Goal: Task Accomplishment & Management: Use online tool/utility

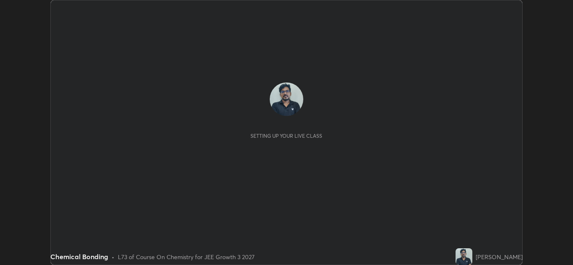
scroll to position [265, 573]
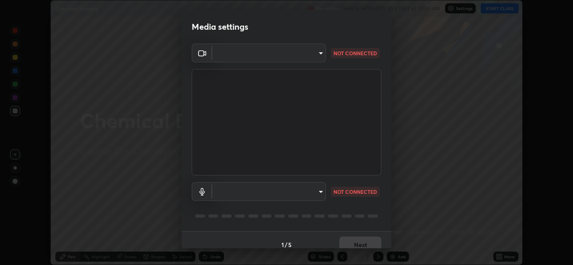
type input "00cb52ea7dbc067a4e9eba70c986ec13a5c87d59f38709f4e6374cce52915b34"
type input "9c1b285d99fe20f225937e4548c843fe66e293f4791396b353509b50ebaacb4e"
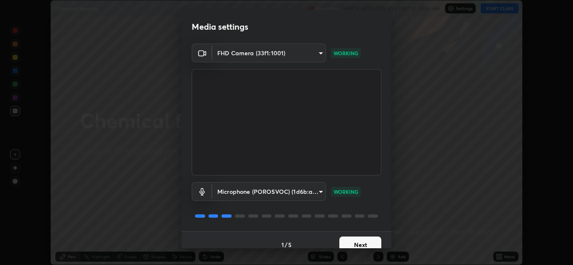
click at [364, 242] on button "Next" at bounding box center [360, 245] width 42 height 17
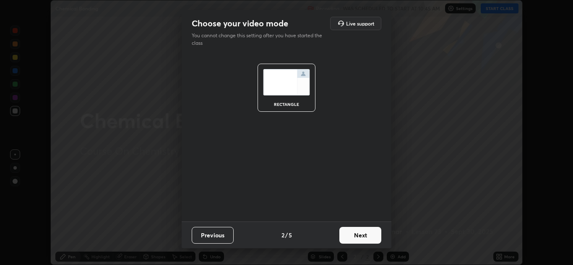
click at [361, 231] on button "Next" at bounding box center [360, 235] width 42 height 17
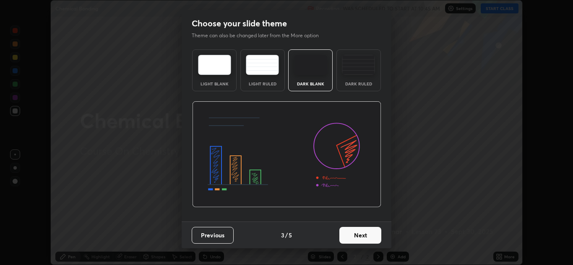
click at [350, 236] on button "Next" at bounding box center [360, 235] width 42 height 17
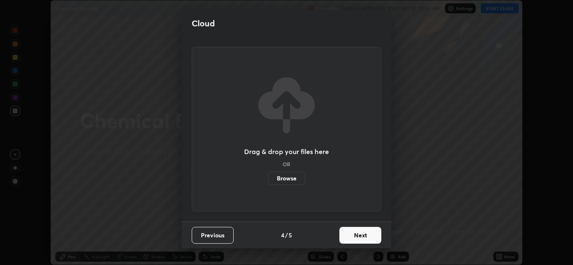
click at [358, 235] on button "Next" at bounding box center [360, 235] width 42 height 17
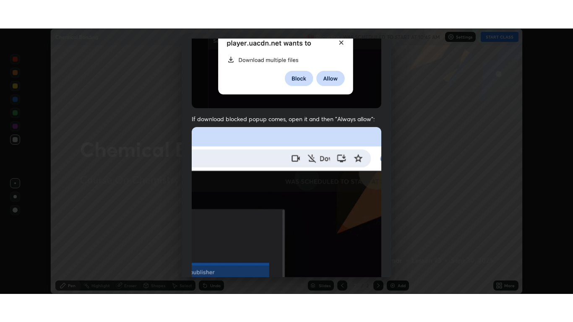
scroll to position [181, 0]
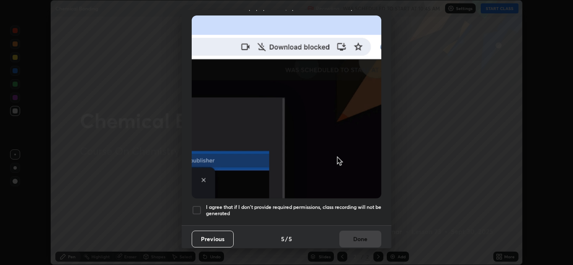
click at [198, 205] on div at bounding box center [197, 210] width 10 height 10
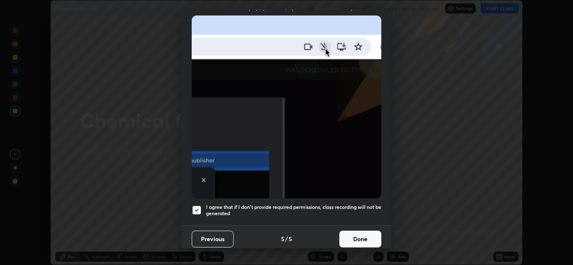
click at [360, 236] on button "Done" at bounding box center [360, 239] width 42 height 17
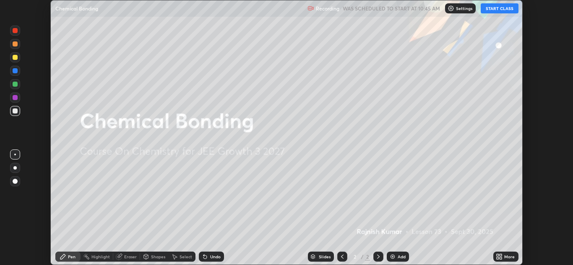
click at [503, 10] on button "START CLASS" at bounding box center [500, 8] width 38 height 10
click at [497, 255] on icon at bounding box center [497, 256] width 2 height 2
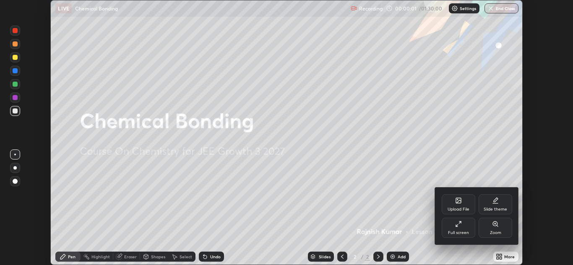
click at [458, 231] on div "Full screen" at bounding box center [458, 233] width 21 height 4
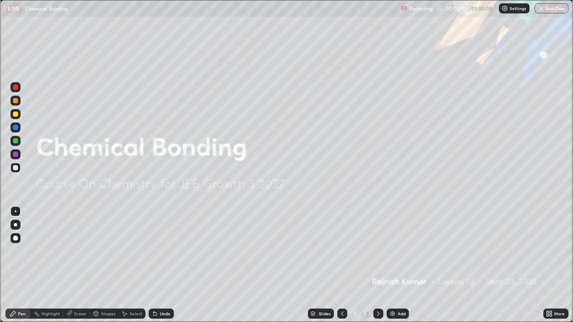
scroll to position [322, 573]
click at [403, 265] on div "Add" at bounding box center [398, 314] width 22 height 10
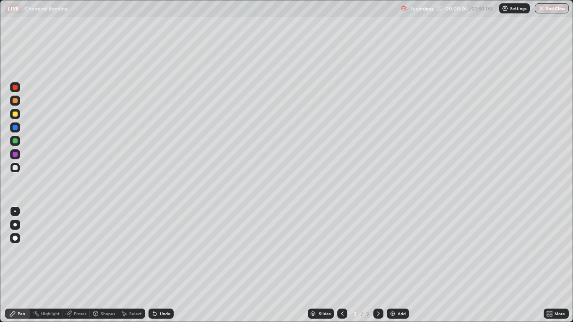
click at [16, 115] on div at bounding box center [15, 114] width 5 height 5
click at [16, 155] on div at bounding box center [15, 154] width 5 height 5
click at [17, 239] on div at bounding box center [15, 238] width 5 height 5
click at [16, 114] on div at bounding box center [15, 114] width 5 height 5
click at [16, 168] on div at bounding box center [15, 167] width 5 height 5
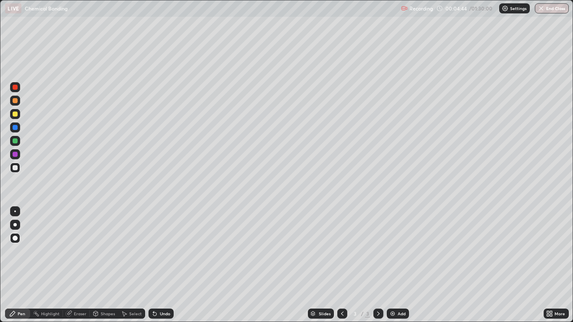
click at [18, 154] on div at bounding box center [15, 154] width 10 height 10
click at [77, 265] on div "Eraser" at bounding box center [80, 314] width 13 height 4
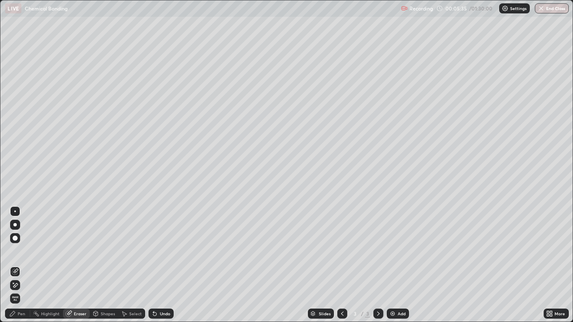
click at [19, 265] on div "Pen" at bounding box center [22, 314] width 8 height 4
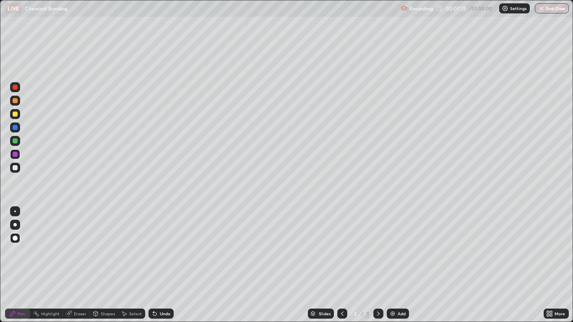
click at [162, 265] on div "Undo" at bounding box center [165, 314] width 10 height 4
click at [161, 265] on div "Undo" at bounding box center [165, 314] width 10 height 4
click at [162, 265] on div "Undo" at bounding box center [165, 314] width 10 height 4
click at [163, 265] on div "Undo" at bounding box center [165, 314] width 10 height 4
click at [161, 265] on div "Undo" at bounding box center [165, 314] width 10 height 4
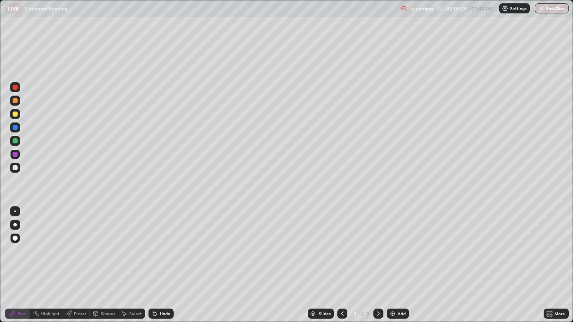
click at [16, 140] on div at bounding box center [15, 140] width 5 height 5
click at [16, 114] on div at bounding box center [15, 114] width 5 height 5
click at [163, 265] on div "Undo" at bounding box center [160, 314] width 25 height 10
click at [127, 265] on div "Select" at bounding box center [131, 314] width 27 height 10
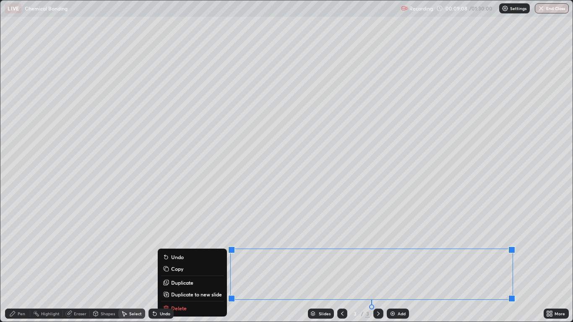
click at [183, 265] on button "Copy" at bounding box center [192, 269] width 62 height 10
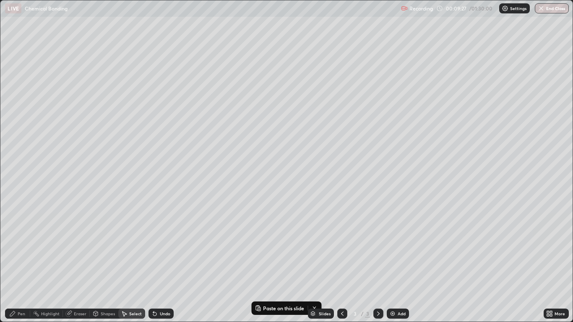
click at [26, 265] on div "Pen" at bounding box center [17, 314] width 25 height 10
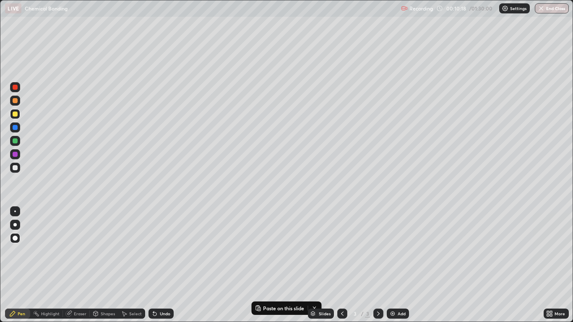
click at [132, 265] on div "Select" at bounding box center [131, 314] width 27 height 10
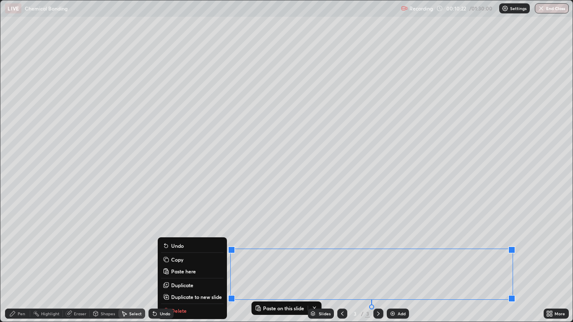
click at [538, 238] on div "0 ° Undo Copy Paste here Duplicate Duplicate to new slide Delete" at bounding box center [286, 160] width 572 height 321
click at [200, 265] on div "Slides 3 / 3 Add" at bounding box center [358, 313] width 369 height 17
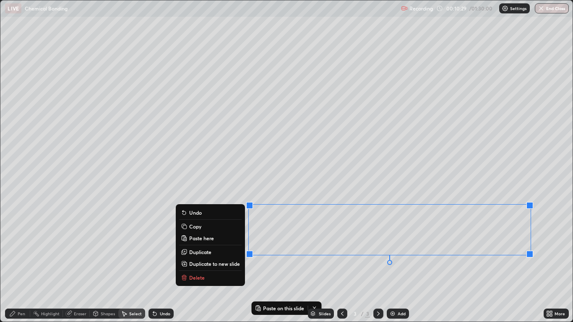
click at [204, 265] on button "Delete" at bounding box center [210, 278] width 62 height 10
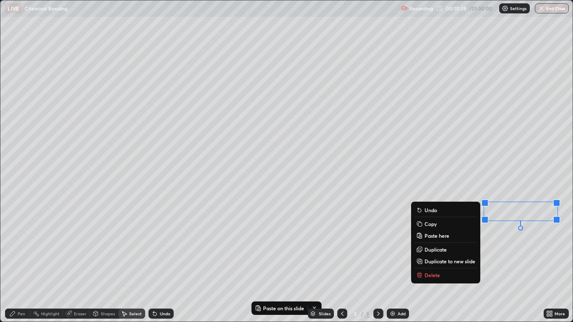
click at [455, 265] on button "Delete" at bounding box center [445, 275] width 62 height 10
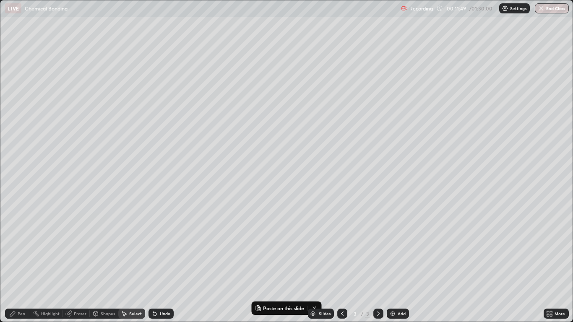
click at [401, 265] on div "Add" at bounding box center [401, 314] width 8 height 4
click at [148, 15] on div "LIVE Chemical Bonding" at bounding box center [201, 8] width 392 height 17
click at [175, 53] on p "Paste here" at bounding box center [175, 53] width 25 height 7
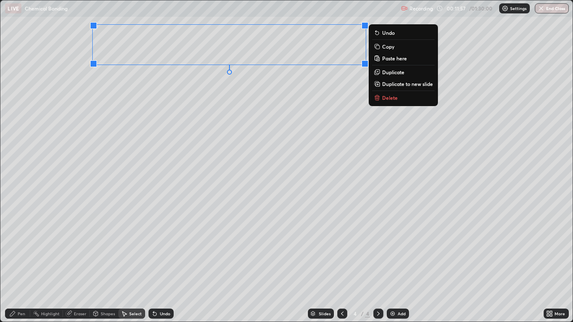
click at [107, 138] on div "0 ° Undo Copy Paste here Duplicate Duplicate to new slide Delete" at bounding box center [286, 160] width 572 height 321
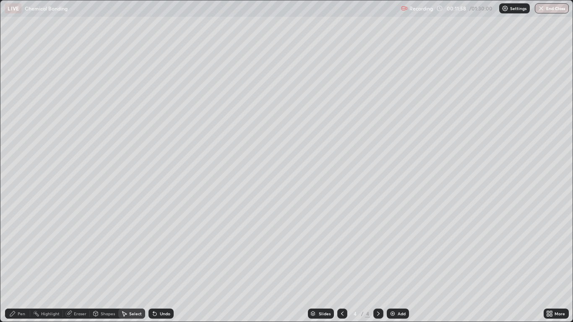
click at [19, 265] on div "Pen" at bounding box center [22, 314] width 8 height 4
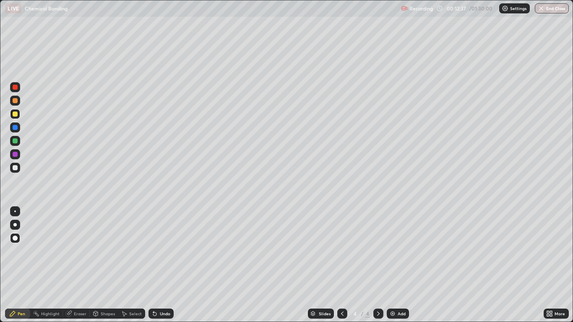
click at [14, 142] on div at bounding box center [15, 140] width 5 height 5
click at [165, 265] on div "Undo" at bounding box center [165, 314] width 10 height 4
click at [163, 265] on div "Undo" at bounding box center [160, 314] width 25 height 10
click at [402, 265] on div "Add" at bounding box center [401, 314] width 8 height 4
click at [163, 265] on div "Undo" at bounding box center [165, 314] width 10 height 4
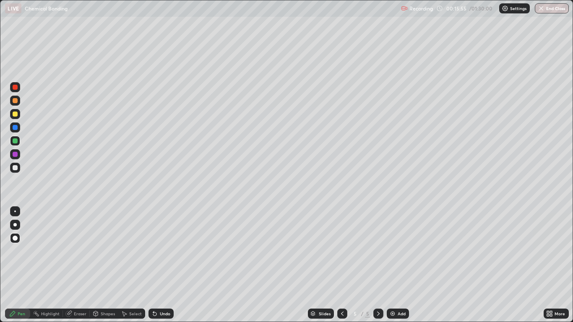
click at [166, 265] on div "Undo" at bounding box center [160, 314] width 25 height 10
click at [164, 265] on div "Undo" at bounding box center [160, 314] width 25 height 10
click at [160, 265] on div "Undo" at bounding box center [165, 314] width 10 height 4
click at [246, 16] on div "LIVE Chemical Bonding" at bounding box center [201, 8] width 392 height 17
click at [16, 114] on div at bounding box center [15, 114] width 5 height 5
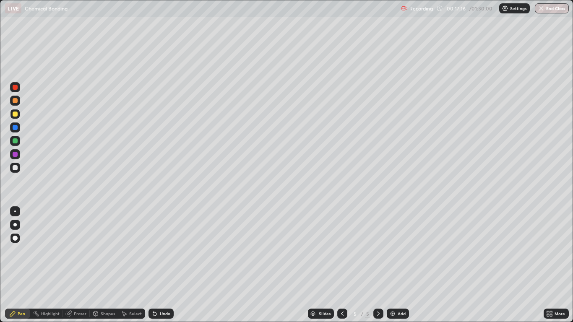
click at [137, 265] on div "Select" at bounding box center [135, 314] width 13 height 4
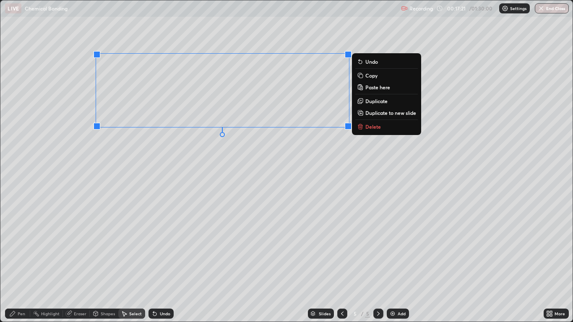
click at [138, 185] on div "0 ° Undo Copy Paste here Duplicate Duplicate to new slide Delete" at bounding box center [286, 160] width 572 height 321
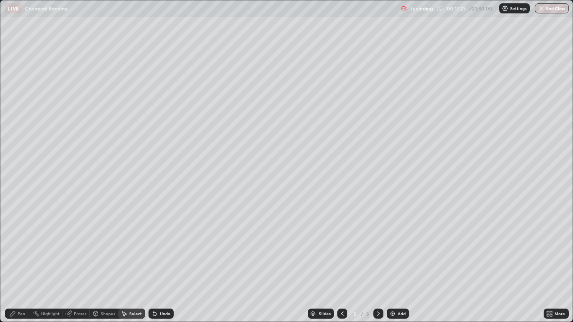
click at [19, 265] on div "Pen" at bounding box center [22, 314] width 8 height 4
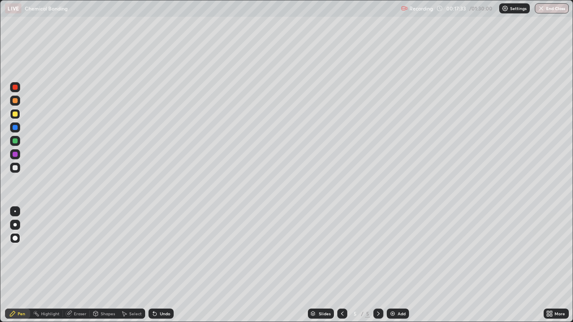
click at [16, 139] on div at bounding box center [15, 140] width 5 height 5
click at [14, 156] on div at bounding box center [15, 154] width 5 height 5
click at [16, 168] on div at bounding box center [15, 167] width 5 height 5
click at [161, 265] on div "Undo" at bounding box center [165, 314] width 10 height 4
click at [161, 265] on div "Undo" at bounding box center [160, 314] width 25 height 10
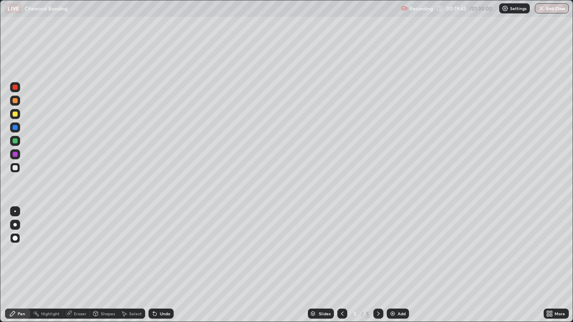
click at [153, 265] on icon at bounding box center [154, 313] width 3 height 3
click at [14, 156] on div at bounding box center [15, 154] width 5 height 5
click at [15, 141] on div at bounding box center [15, 140] width 5 height 5
click at [15, 115] on div at bounding box center [15, 114] width 5 height 5
click at [16, 168] on div at bounding box center [15, 167] width 5 height 5
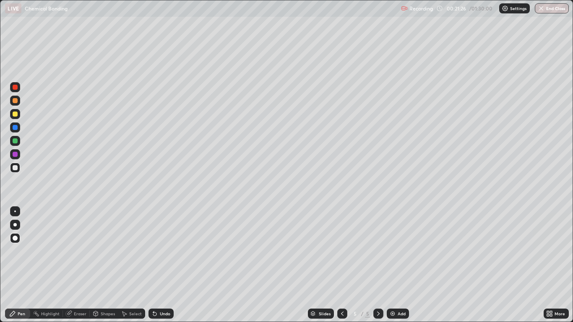
click at [161, 265] on div "Undo" at bounding box center [160, 314] width 25 height 10
click at [101, 265] on div "Shapes" at bounding box center [108, 314] width 14 height 4
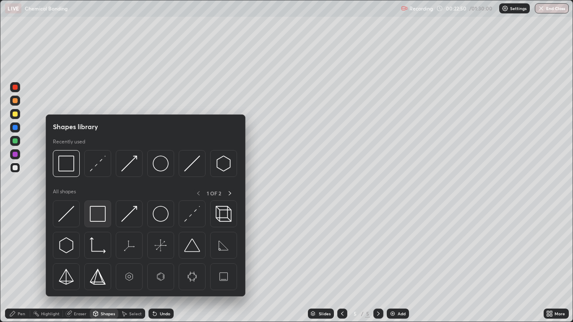
click at [96, 213] on img at bounding box center [98, 214] width 16 height 16
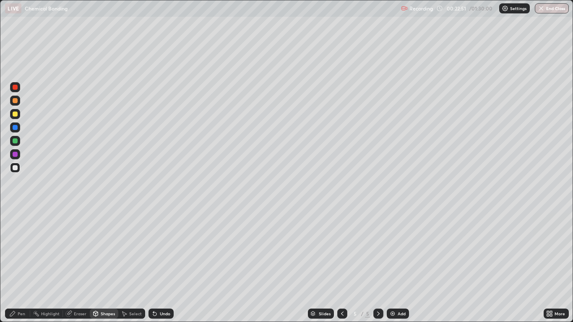
click at [16, 156] on div at bounding box center [15, 154] width 5 height 5
click at [135, 265] on div "Select" at bounding box center [135, 314] width 13 height 4
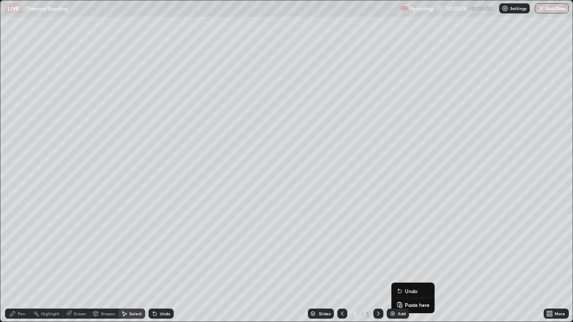
click at [246, 261] on div "0 ° Undo Copy Paste here Duplicate Duplicate to new slide Delete" at bounding box center [286, 160] width 572 height 321
click at [400, 265] on div "Add" at bounding box center [398, 314] width 22 height 10
click at [21, 265] on div "Pen" at bounding box center [22, 314] width 8 height 4
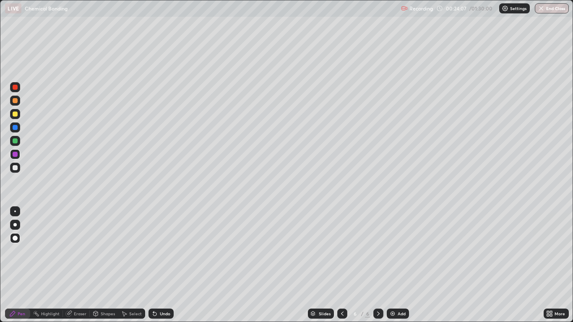
click at [16, 114] on div at bounding box center [15, 114] width 5 height 5
click at [161, 265] on div "Undo" at bounding box center [165, 314] width 10 height 4
click at [163, 265] on div "Undo" at bounding box center [160, 314] width 25 height 10
click at [130, 265] on div "Select" at bounding box center [135, 314] width 13 height 4
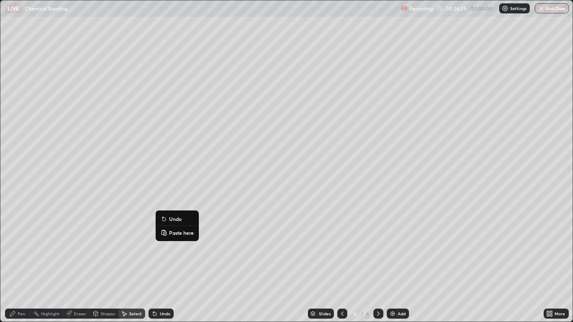
click at [131, 265] on div "0 ° Undo Copy Paste here Duplicate Duplicate to new slide Delete" at bounding box center [286, 160] width 572 height 321
click at [203, 193] on div "0 ° Undo Copy Paste here Duplicate Duplicate to new slide Delete" at bounding box center [286, 160] width 572 height 321
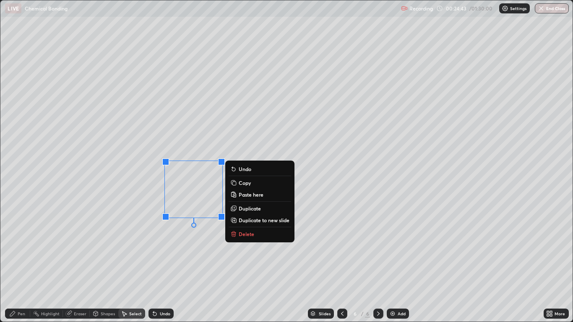
click at [169, 265] on div "0 ° Undo Copy Paste here Duplicate Duplicate to new slide Delete" at bounding box center [286, 160] width 572 height 321
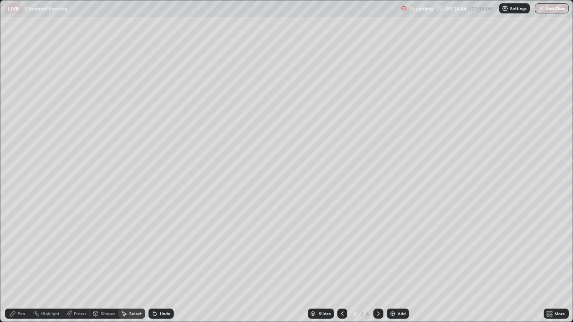
click at [16, 265] on div "Pen" at bounding box center [17, 314] width 25 height 10
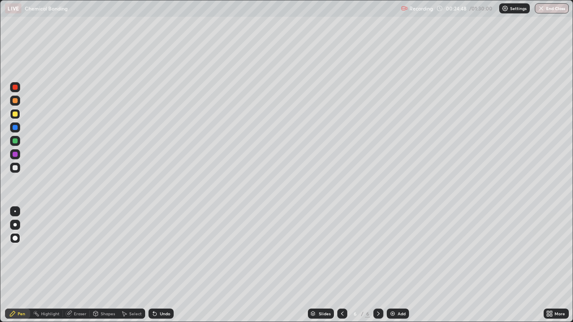
click at [107, 265] on div "Shapes" at bounding box center [104, 314] width 29 height 10
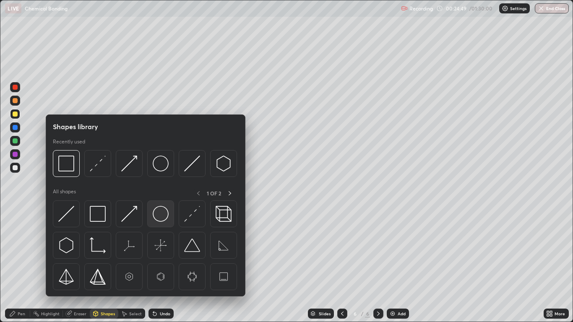
click at [159, 216] on img at bounding box center [161, 214] width 16 height 16
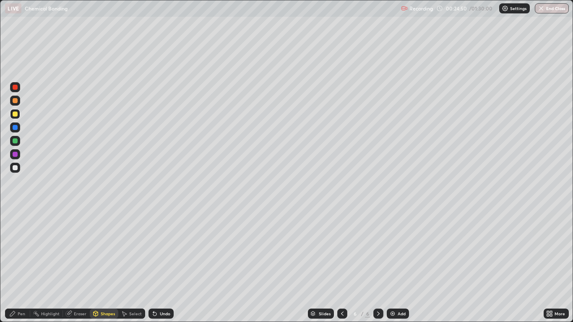
click at [18, 154] on div at bounding box center [15, 154] width 10 height 10
click at [160, 265] on div "Undo" at bounding box center [165, 314] width 10 height 4
click at [21, 265] on div "Pen" at bounding box center [22, 314] width 8 height 4
click at [16, 141] on div at bounding box center [15, 140] width 5 height 5
click at [15, 114] on div at bounding box center [15, 114] width 5 height 5
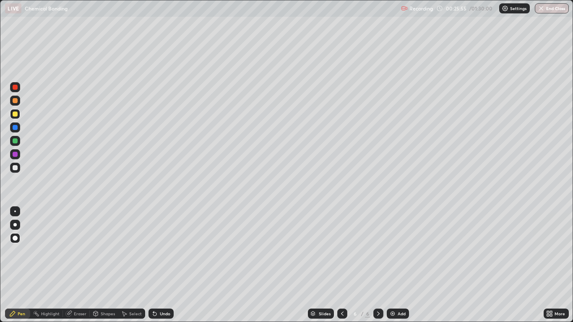
click at [16, 154] on div at bounding box center [15, 154] width 5 height 5
click at [16, 167] on div at bounding box center [15, 167] width 5 height 5
click at [104, 265] on div "Shapes" at bounding box center [108, 314] width 14 height 4
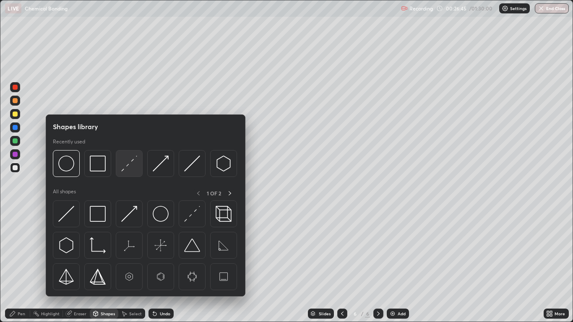
click at [125, 166] on img at bounding box center [129, 164] width 16 height 16
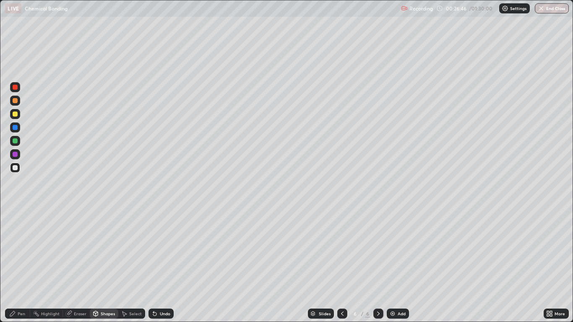
click at [16, 155] on div at bounding box center [15, 154] width 5 height 5
click at [16, 265] on div "Pen" at bounding box center [17, 314] width 25 height 10
click at [16, 170] on div at bounding box center [15, 167] width 5 height 5
click at [132, 265] on div "Select" at bounding box center [135, 314] width 13 height 4
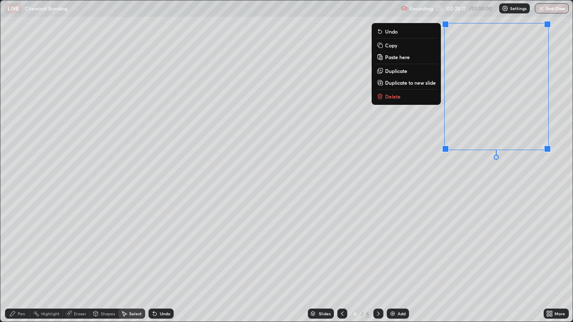
click at [405, 96] on button "Delete" at bounding box center [406, 96] width 62 height 10
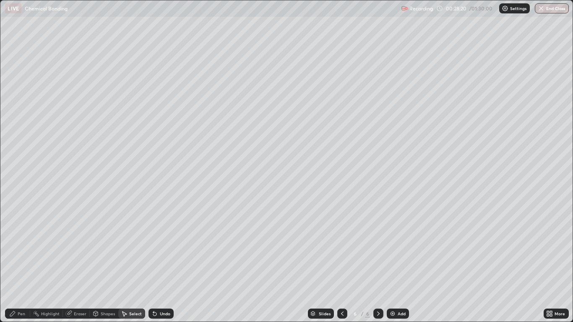
click at [18, 265] on div "Pen" at bounding box center [22, 314] width 8 height 4
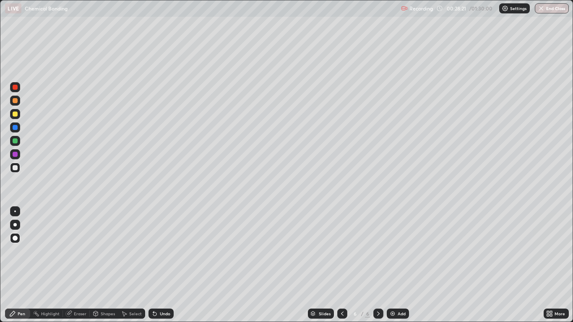
click at [15, 140] on div at bounding box center [15, 140] width 5 height 5
click at [156, 265] on icon at bounding box center [154, 313] width 7 height 7
click at [156, 265] on div "Undo" at bounding box center [160, 314] width 25 height 10
click at [155, 265] on icon at bounding box center [154, 313] width 7 height 7
click at [164, 265] on div "Undo" at bounding box center [165, 314] width 10 height 4
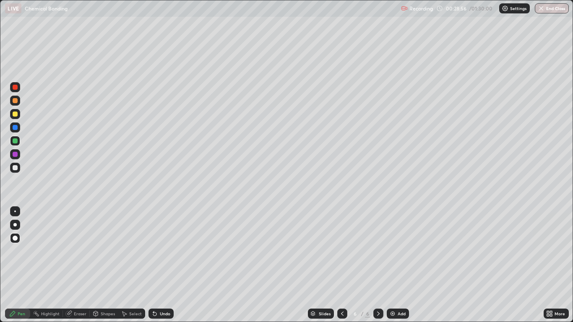
click at [161, 265] on div "Undo" at bounding box center [165, 314] width 10 height 4
click at [396, 265] on div "Add" at bounding box center [398, 314] width 22 height 10
click at [164, 265] on div "Undo" at bounding box center [160, 314] width 25 height 10
click at [163, 265] on div "Undo" at bounding box center [160, 314] width 25 height 10
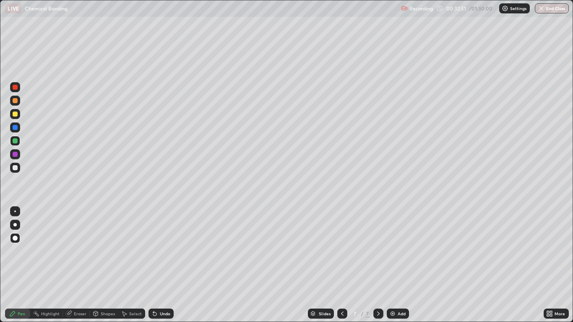
click at [168, 265] on div "Undo" at bounding box center [160, 314] width 25 height 10
click at [161, 265] on div "Undo" at bounding box center [160, 314] width 25 height 10
click at [157, 265] on div "Undo" at bounding box center [160, 314] width 25 height 10
click at [162, 265] on div "Undo" at bounding box center [165, 314] width 10 height 4
click at [163, 265] on div "Undo" at bounding box center [160, 314] width 25 height 10
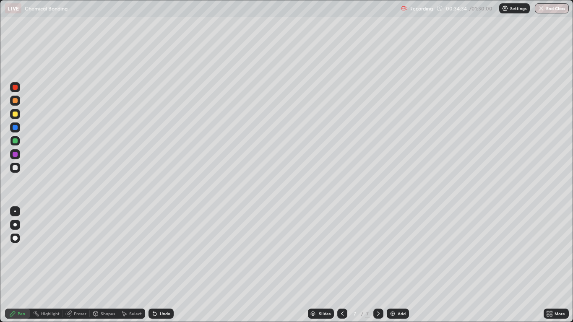
click at [15, 167] on div at bounding box center [15, 167] width 5 height 5
click at [16, 154] on div at bounding box center [15, 154] width 5 height 5
click at [397, 265] on div "Add" at bounding box center [401, 314] width 8 height 4
click at [15, 114] on div at bounding box center [15, 114] width 5 height 5
click at [158, 265] on div "Undo" at bounding box center [160, 314] width 25 height 10
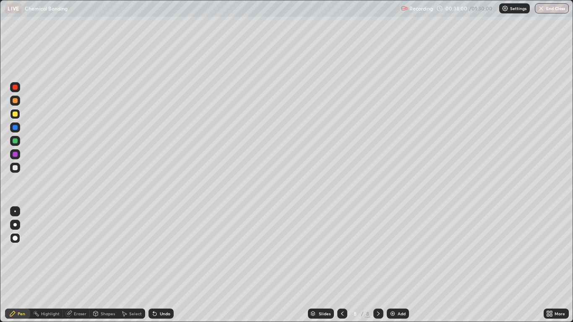
click at [137, 265] on div "Select" at bounding box center [131, 314] width 27 height 10
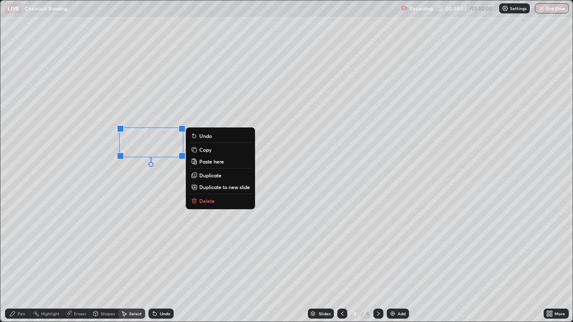
click at [214, 149] on button "Copy" at bounding box center [220, 150] width 62 height 10
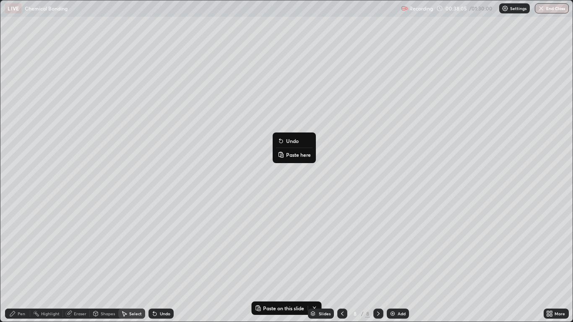
click at [292, 156] on p "Paste here" at bounding box center [298, 154] width 25 height 7
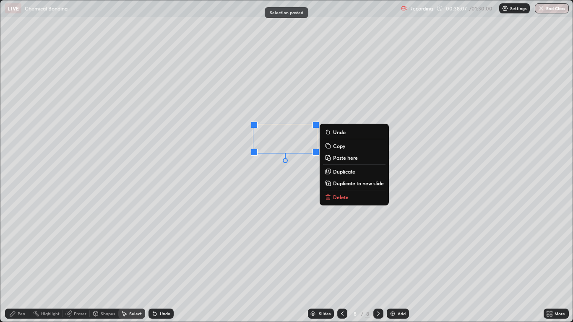
click at [346, 170] on p "Duplicate" at bounding box center [344, 171] width 22 height 7
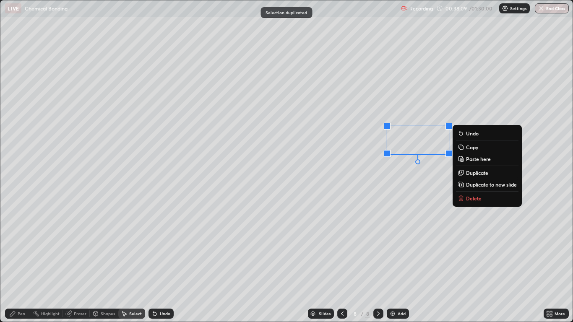
click at [356, 181] on div "0 ° Undo Copy Paste here Duplicate Duplicate to new slide Delete" at bounding box center [286, 160] width 572 height 321
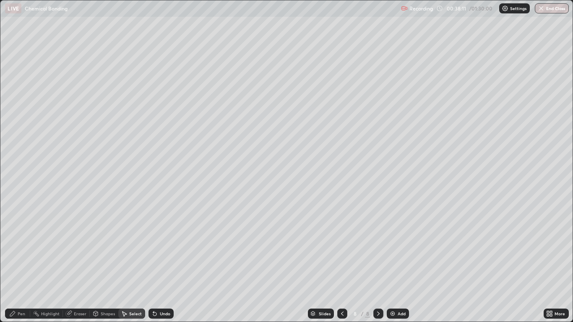
click at [107, 265] on div "Shapes" at bounding box center [108, 314] width 14 height 4
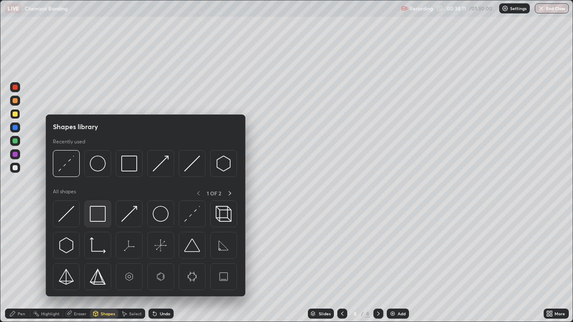
click at [98, 216] on img at bounding box center [98, 214] width 16 height 16
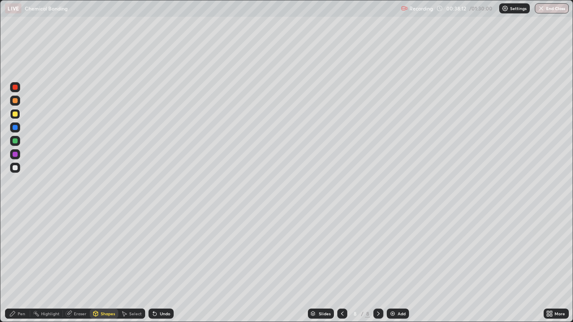
click at [15, 155] on div at bounding box center [15, 154] width 5 height 5
click at [159, 265] on div "Undo" at bounding box center [160, 314] width 25 height 10
click at [161, 265] on div "Undo" at bounding box center [160, 314] width 25 height 10
click at [18, 265] on div "Pen" at bounding box center [22, 314] width 8 height 4
click at [162, 265] on div "Undo" at bounding box center [165, 314] width 10 height 4
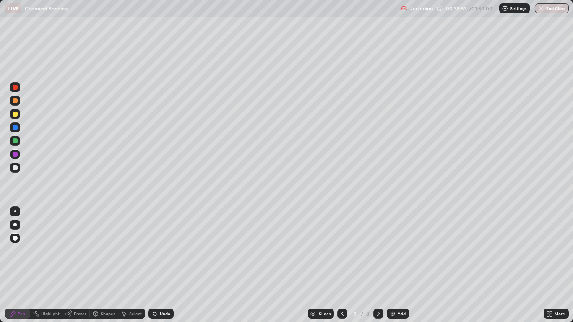
click at [160, 265] on div "Undo" at bounding box center [165, 314] width 10 height 4
click at [161, 265] on div "Undo" at bounding box center [165, 314] width 10 height 4
click at [164, 265] on div "Undo" at bounding box center [165, 314] width 10 height 4
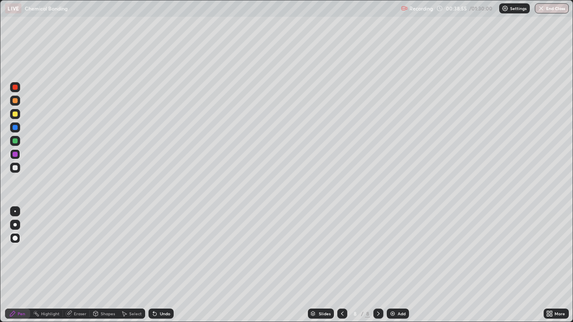
click at [161, 265] on div "Undo" at bounding box center [165, 314] width 10 height 4
click at [16, 168] on div at bounding box center [15, 167] width 5 height 5
click at [163, 265] on div "Undo" at bounding box center [160, 314] width 25 height 10
click at [165, 265] on div "Undo" at bounding box center [165, 314] width 10 height 4
click at [166, 265] on div "Undo" at bounding box center [165, 314] width 10 height 4
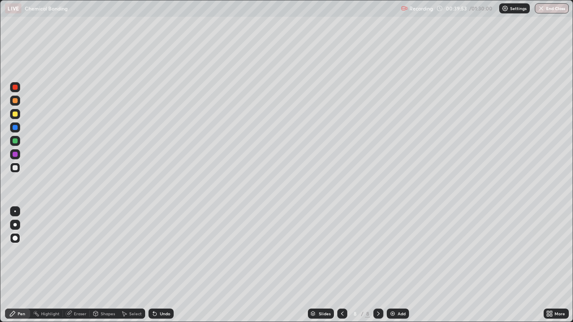
click at [166, 265] on div "Undo" at bounding box center [165, 314] width 10 height 4
click at [164, 265] on div "Undo" at bounding box center [165, 314] width 10 height 4
click at [133, 265] on div "Select" at bounding box center [135, 314] width 13 height 4
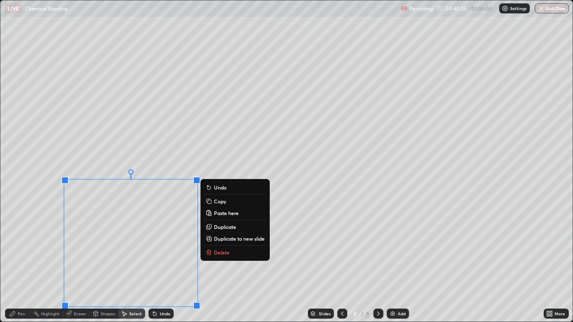
click at [217, 265] on div "0 ° Undo Copy Paste here Duplicate Duplicate to new slide Delete" at bounding box center [286, 160] width 572 height 321
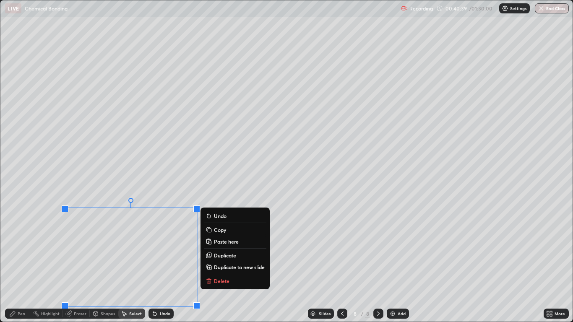
click at [229, 255] on p "Duplicate" at bounding box center [225, 255] width 22 height 7
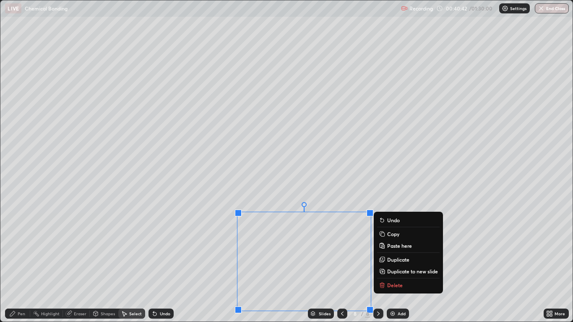
click at [407, 257] on p "Duplicate" at bounding box center [398, 259] width 22 height 7
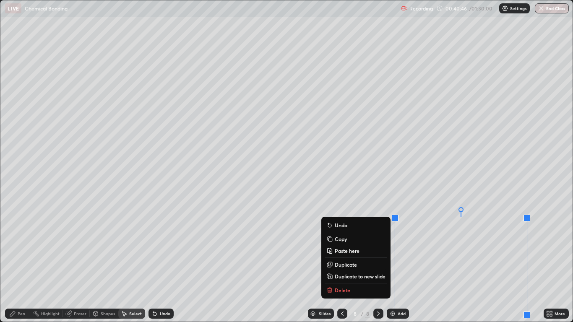
click at [23, 265] on div "Pen" at bounding box center [17, 314] width 25 height 10
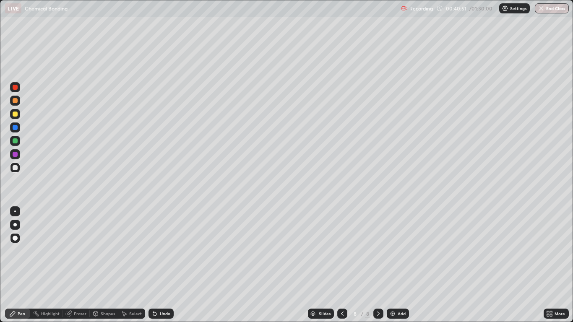
click at [82, 265] on div "Eraser" at bounding box center [80, 314] width 13 height 4
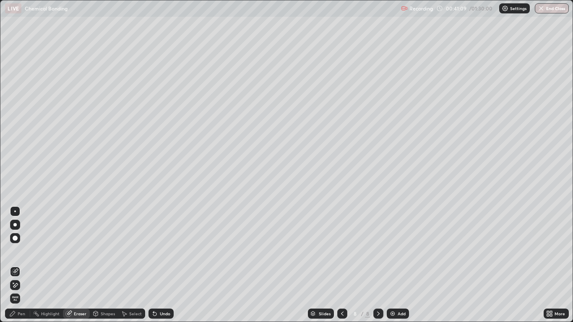
click at [18, 265] on div "Pen" at bounding box center [22, 314] width 8 height 4
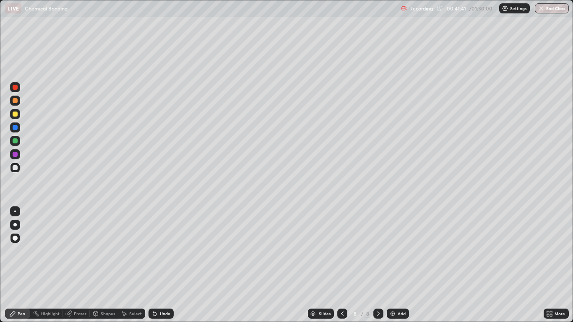
click at [103, 265] on div "Shapes" at bounding box center [108, 314] width 14 height 4
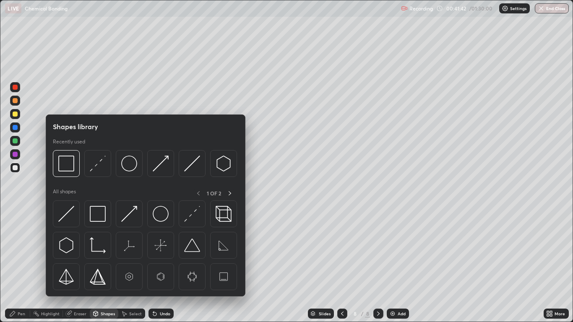
click at [16, 154] on div at bounding box center [15, 154] width 5 height 5
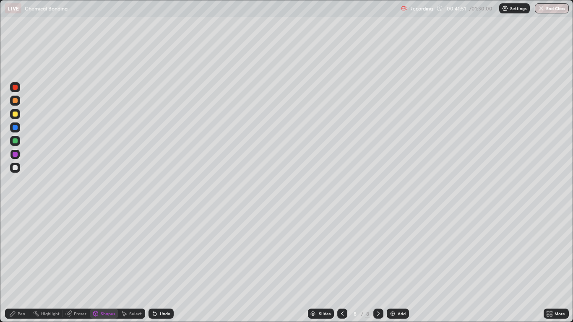
click at [136, 265] on div "Select" at bounding box center [135, 314] width 13 height 4
click at [23, 198] on div "Erase all" at bounding box center [15, 161] width 20 height 288
click at [23, 265] on div "Pen" at bounding box center [22, 314] width 8 height 4
click at [16, 142] on div at bounding box center [15, 140] width 5 height 5
click at [131, 265] on div "Select" at bounding box center [135, 314] width 13 height 4
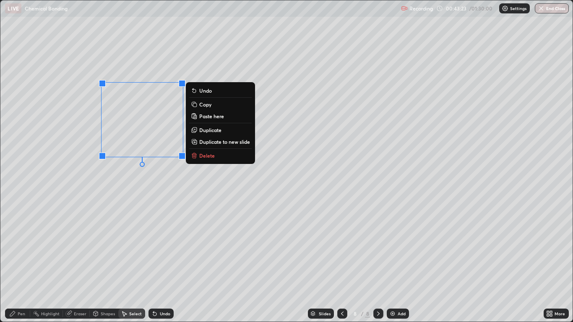
click at [208, 106] on p "Copy" at bounding box center [205, 104] width 12 height 7
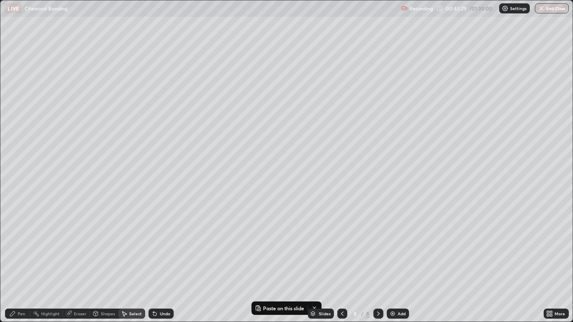
click at [395, 265] on img at bounding box center [392, 313] width 7 height 7
click at [15, 265] on div "Pen" at bounding box center [17, 314] width 25 height 10
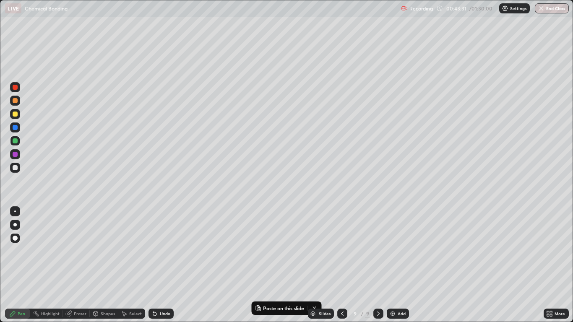
click at [15, 115] on div at bounding box center [15, 114] width 5 height 5
click at [163, 265] on div "Undo" at bounding box center [160, 314] width 25 height 10
click at [132, 265] on div "Select" at bounding box center [135, 314] width 13 height 4
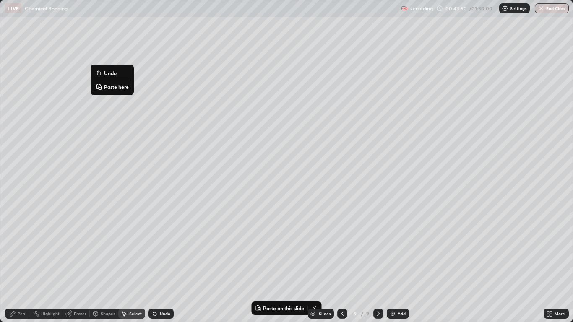
click at [112, 88] on p "Paste here" at bounding box center [116, 86] width 25 height 7
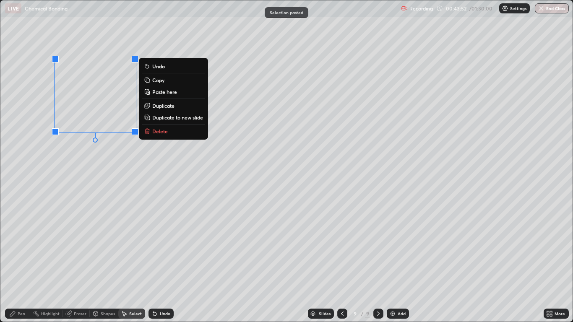
click at [104, 202] on div "0 ° Undo Copy Paste here Duplicate Duplicate to new slide Delete" at bounding box center [286, 160] width 572 height 321
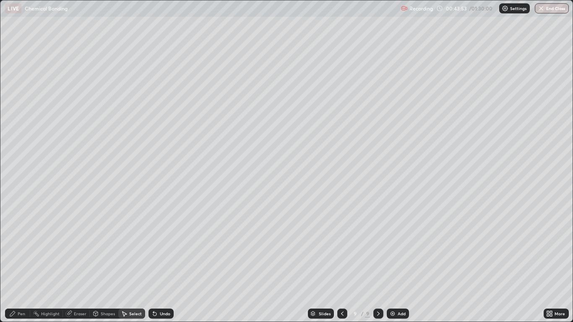
click at [22, 265] on div "Pen" at bounding box center [22, 314] width 8 height 4
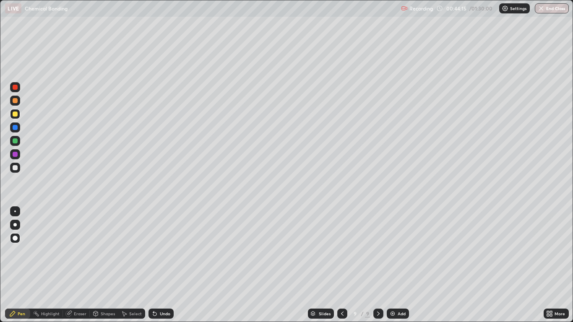
click at [132, 265] on div "Select" at bounding box center [135, 314] width 13 height 4
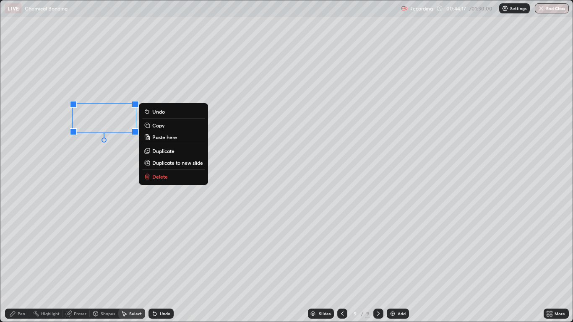
click at [172, 151] on p "Duplicate" at bounding box center [163, 151] width 22 height 7
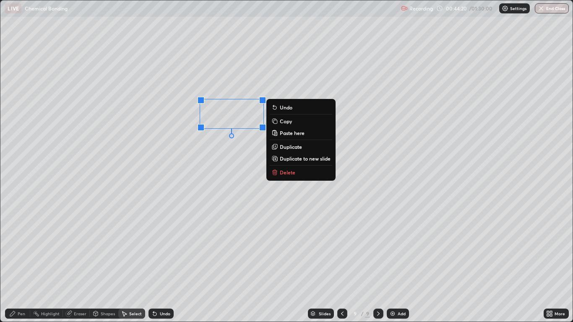
click at [297, 147] on p "Duplicate" at bounding box center [291, 146] width 22 height 7
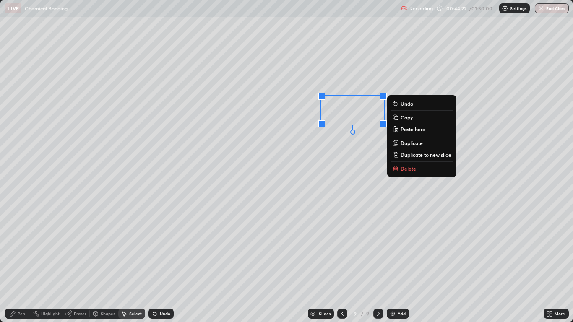
click at [417, 144] on p "Duplicate" at bounding box center [411, 143] width 22 height 7
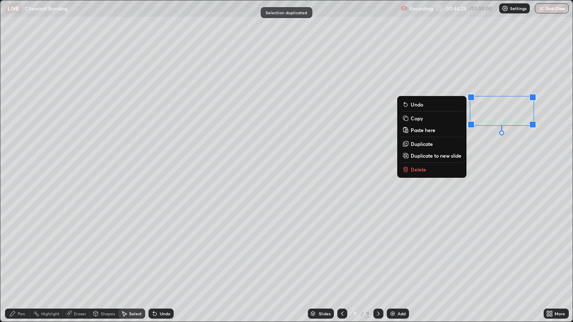
click at [370, 223] on div "0 ° Undo Copy Paste here Duplicate Duplicate to new slide Delete" at bounding box center [286, 160] width 572 height 321
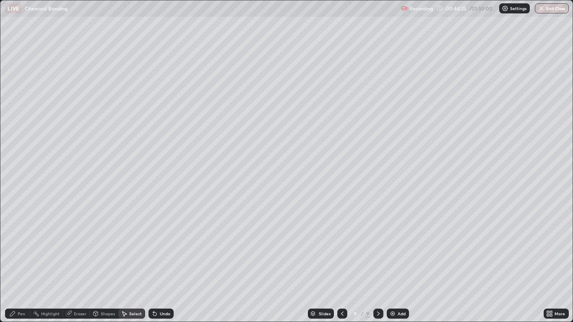
click at [105, 265] on div "Shapes" at bounding box center [108, 314] width 14 height 4
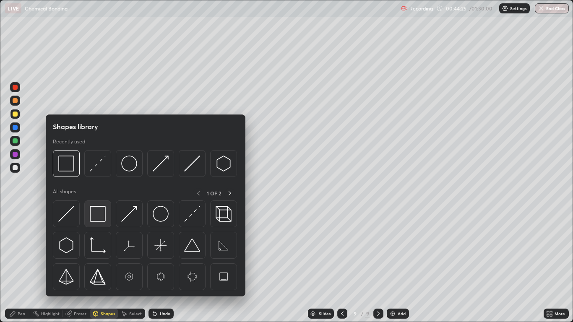
click at [100, 214] on img at bounding box center [98, 214] width 16 height 16
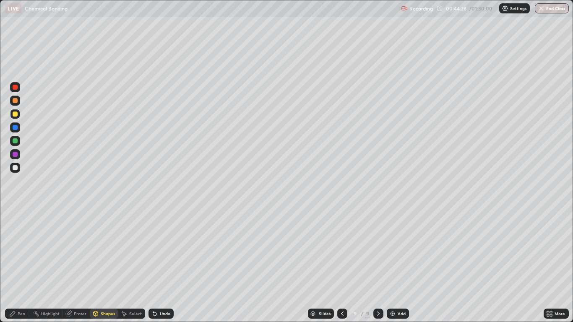
click at [16, 154] on div at bounding box center [15, 154] width 5 height 5
click at [16, 138] on div at bounding box center [15, 140] width 5 height 5
click at [21, 265] on div "Pen" at bounding box center [17, 314] width 25 height 10
click at [399, 265] on div "Add" at bounding box center [401, 314] width 8 height 4
click at [133, 265] on div "Select" at bounding box center [135, 314] width 13 height 4
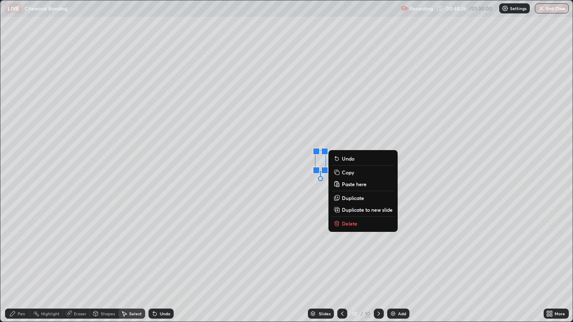
click at [349, 225] on p "Delete" at bounding box center [350, 223] width 16 height 7
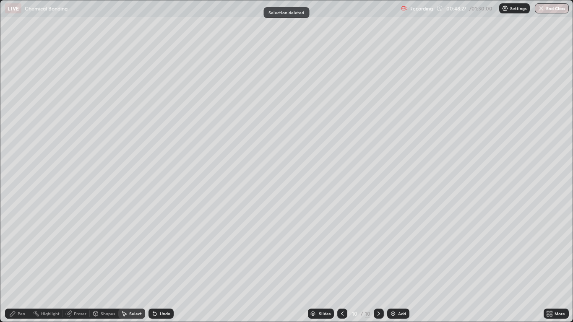
click at [23, 265] on div "Pen" at bounding box center [22, 314] width 8 height 4
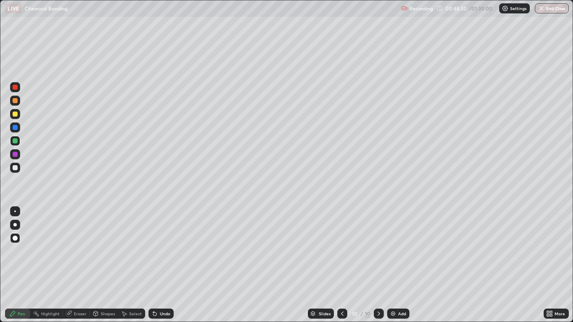
click at [105, 265] on div "Shapes" at bounding box center [108, 314] width 14 height 4
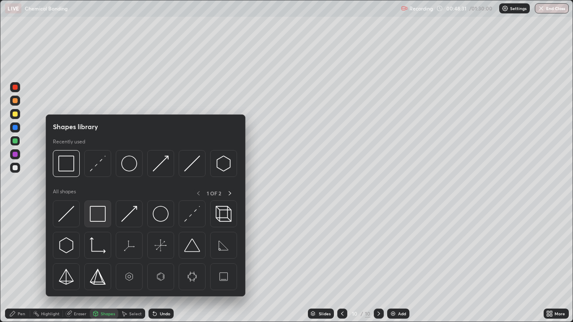
click at [99, 214] on img at bounding box center [98, 214] width 16 height 16
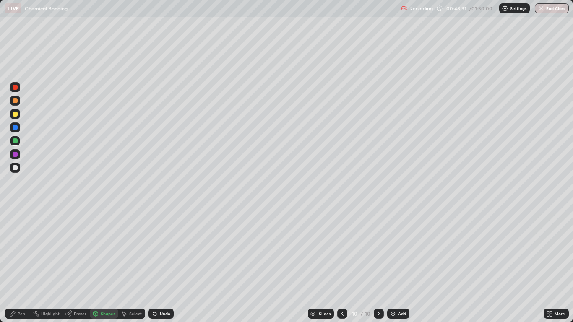
click at [17, 155] on div at bounding box center [15, 154] width 5 height 5
click at [19, 265] on div "Pen" at bounding box center [22, 314] width 8 height 4
click at [164, 265] on div "Undo" at bounding box center [165, 314] width 10 height 4
click at [161, 265] on div "Undo" at bounding box center [165, 314] width 10 height 4
click at [160, 265] on div "Undo" at bounding box center [165, 314] width 10 height 4
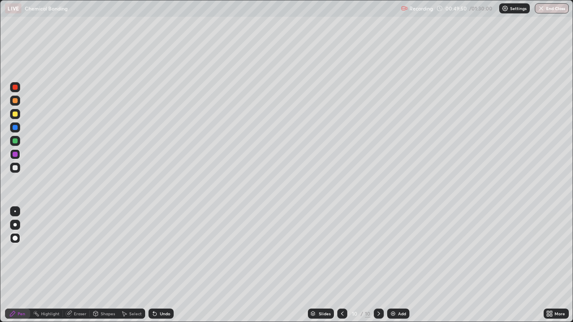
click at [165, 265] on div "Undo" at bounding box center [165, 314] width 10 height 4
click at [164, 265] on div "Undo" at bounding box center [165, 314] width 10 height 4
click at [161, 265] on div "Undo" at bounding box center [165, 314] width 10 height 4
click at [164, 265] on div "Undo" at bounding box center [165, 314] width 10 height 4
click at [163, 265] on div "Undo" at bounding box center [165, 314] width 10 height 4
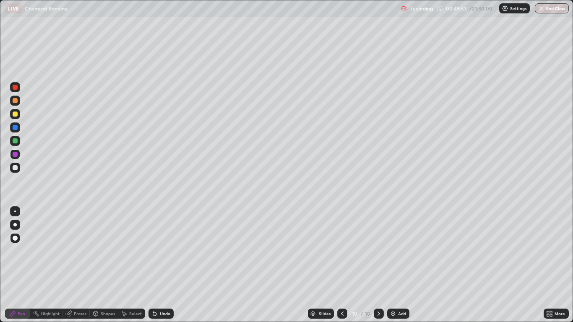
click at [158, 265] on div "Undo" at bounding box center [160, 314] width 25 height 10
click at [161, 265] on div "Undo" at bounding box center [165, 314] width 10 height 4
click at [164, 265] on div "Undo" at bounding box center [165, 314] width 10 height 4
click at [166, 265] on div "Undo" at bounding box center [165, 314] width 10 height 4
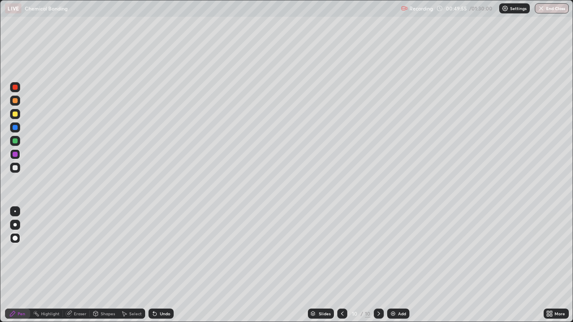
click at [167, 265] on div "Undo" at bounding box center [165, 314] width 10 height 4
click at [165, 265] on div "Undo" at bounding box center [165, 314] width 10 height 4
click at [166, 265] on div "Undo" at bounding box center [165, 314] width 10 height 4
click at [167, 265] on div "Undo" at bounding box center [165, 314] width 10 height 4
click at [167, 265] on div "Undo" at bounding box center [160, 314] width 25 height 10
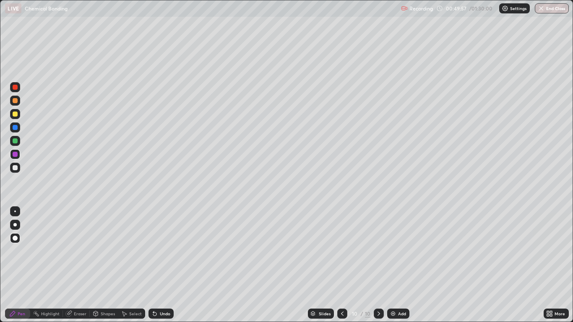
click at [168, 265] on div "Undo" at bounding box center [165, 314] width 10 height 4
click at [399, 265] on div "Add" at bounding box center [398, 314] width 22 height 10
click at [14, 113] on div at bounding box center [15, 114] width 5 height 5
click at [162, 265] on div "Undo" at bounding box center [165, 314] width 10 height 4
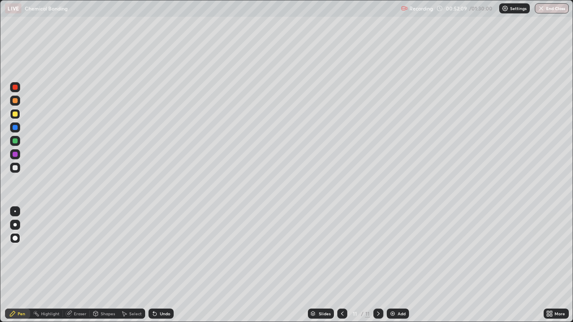
click at [163, 265] on div "Undo" at bounding box center [165, 314] width 10 height 4
click at [165, 265] on div "Undo" at bounding box center [165, 314] width 10 height 4
click at [166, 265] on div "Undo" at bounding box center [160, 314] width 25 height 10
click at [13, 142] on div at bounding box center [15, 140] width 5 height 5
click at [14, 156] on div at bounding box center [15, 154] width 5 height 5
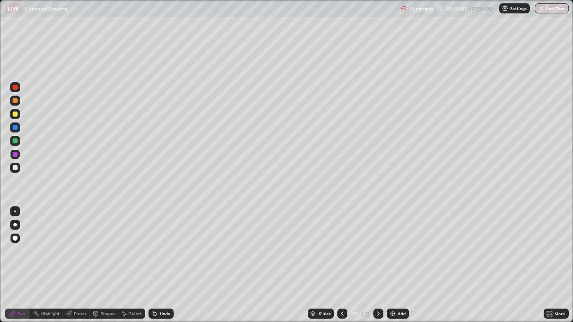
click at [16, 168] on div at bounding box center [15, 167] width 5 height 5
click at [393, 265] on img at bounding box center [392, 313] width 7 height 7
click at [18, 113] on div at bounding box center [15, 114] width 10 height 10
click at [16, 143] on div at bounding box center [15, 140] width 5 height 5
click at [76, 265] on div "Eraser" at bounding box center [80, 314] width 13 height 4
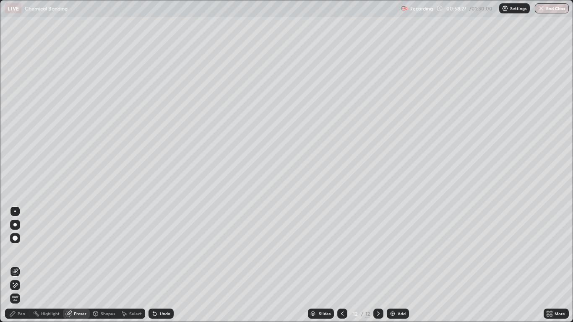
click at [23, 265] on div "Pen" at bounding box center [17, 314] width 25 height 10
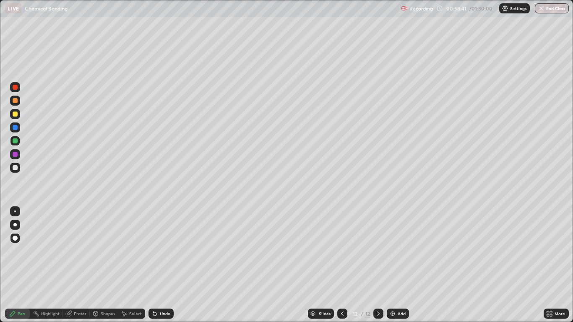
click at [162, 265] on div "Undo" at bounding box center [165, 314] width 10 height 4
click at [161, 265] on div "Undo" at bounding box center [160, 314] width 25 height 10
click at [161, 265] on div "Undo" at bounding box center [165, 314] width 10 height 4
click at [96, 265] on icon at bounding box center [96, 312] width 5 height 1
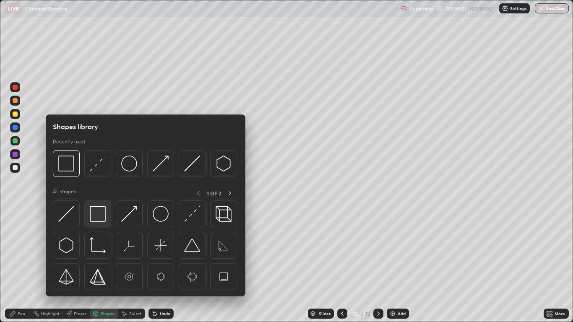
click at [99, 213] on img at bounding box center [98, 214] width 16 height 16
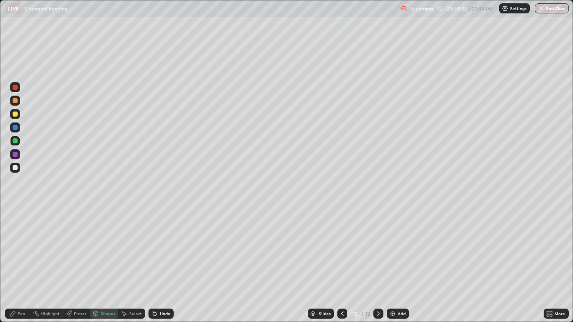
click at [13, 154] on div at bounding box center [15, 154] width 5 height 5
click at [400, 265] on div "Add" at bounding box center [398, 314] width 22 height 10
click at [22, 265] on div "Pen" at bounding box center [22, 314] width 8 height 4
click at [16, 166] on div at bounding box center [15, 167] width 5 height 5
click at [160, 265] on div "Undo" at bounding box center [165, 314] width 10 height 4
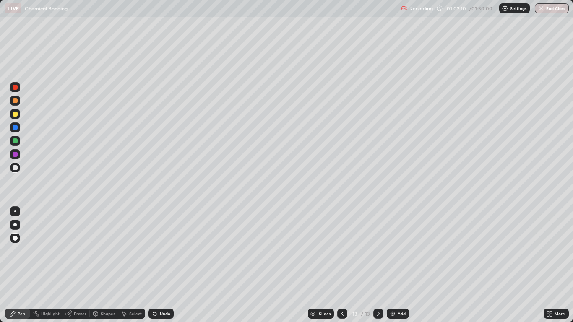
click at [154, 265] on icon at bounding box center [154, 313] width 3 height 3
click at [166, 265] on div "Undo" at bounding box center [165, 314] width 10 height 4
click at [163, 265] on div "Undo" at bounding box center [165, 314] width 10 height 4
click at [15, 140] on div at bounding box center [15, 140] width 5 height 5
click at [159, 265] on div "Undo" at bounding box center [160, 314] width 25 height 10
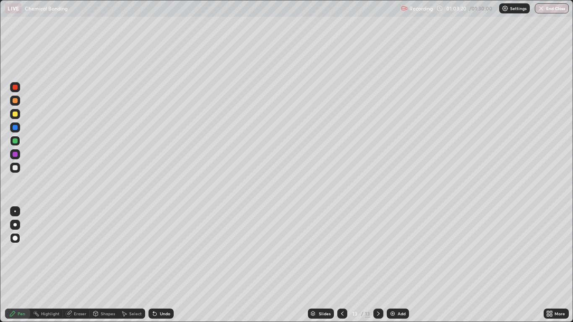
click at [158, 265] on div "Undo" at bounding box center [160, 314] width 25 height 10
click at [16, 168] on div at bounding box center [15, 167] width 5 height 5
click at [133, 265] on div "Select" at bounding box center [135, 314] width 13 height 4
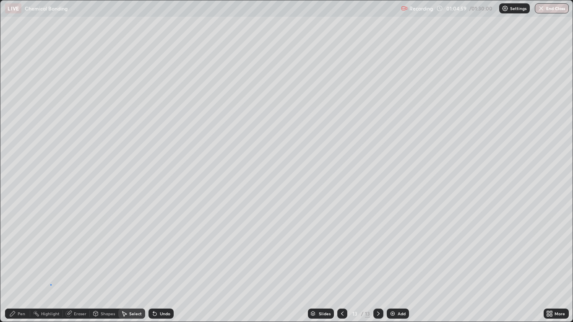
click at [51, 265] on div "0 ° Undo Copy Paste here Duplicate Duplicate to new slide Delete" at bounding box center [286, 160] width 572 height 321
click at [19, 265] on div "Pen" at bounding box center [22, 314] width 8 height 4
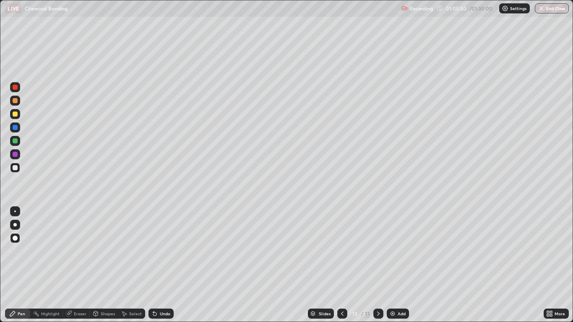
click at [16, 154] on div at bounding box center [15, 154] width 5 height 5
click at [162, 265] on div "Undo" at bounding box center [160, 314] width 25 height 10
click at [165, 265] on div "Undo" at bounding box center [160, 314] width 25 height 10
click at [165, 265] on div "Undo" at bounding box center [165, 314] width 10 height 4
click at [164, 265] on div "Undo" at bounding box center [165, 314] width 10 height 4
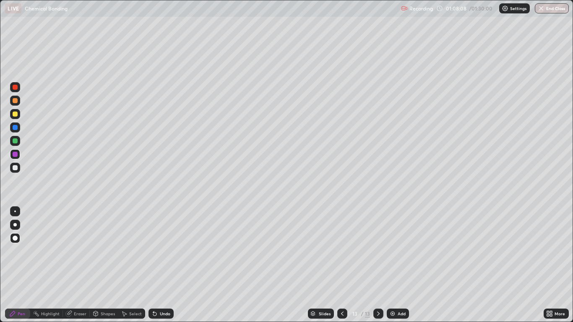
click at [403, 265] on div "Add" at bounding box center [398, 314] width 22 height 10
click at [16, 141] on div at bounding box center [15, 140] width 5 height 5
click at [160, 265] on div "Undo" at bounding box center [165, 314] width 10 height 4
click at [165, 265] on div "Undo" at bounding box center [165, 314] width 10 height 4
click at [16, 100] on div at bounding box center [15, 100] width 5 height 5
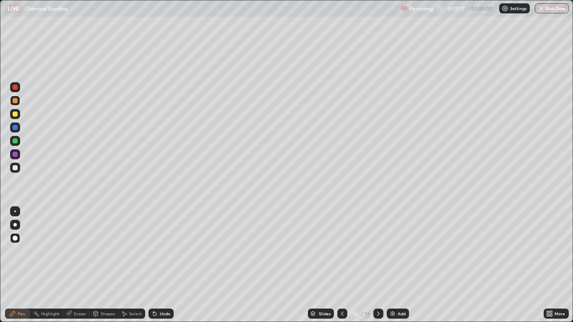
click at [163, 265] on div "Undo" at bounding box center [160, 314] width 25 height 10
click at [19, 140] on div at bounding box center [15, 141] width 10 height 10
click at [341, 265] on icon at bounding box center [342, 313] width 7 height 7
click at [342, 265] on icon at bounding box center [342, 313] width 7 height 7
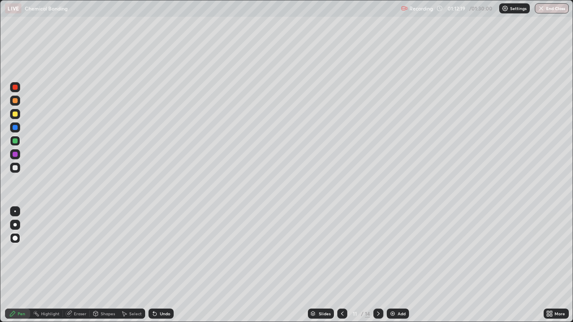
click at [340, 265] on div at bounding box center [342, 314] width 10 height 10
click at [15, 140] on div at bounding box center [15, 140] width 5 height 5
click at [19, 117] on div at bounding box center [15, 114] width 10 height 10
click at [378, 265] on icon at bounding box center [378, 313] width 7 height 7
click at [377, 265] on icon at bounding box center [378, 313] width 7 height 7
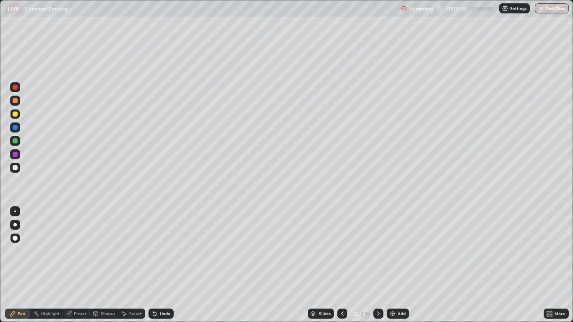
click at [377, 265] on icon at bounding box center [378, 313] width 7 height 7
click at [378, 265] on icon at bounding box center [378, 314] width 3 height 4
click at [397, 265] on div "Add" at bounding box center [401, 314] width 8 height 4
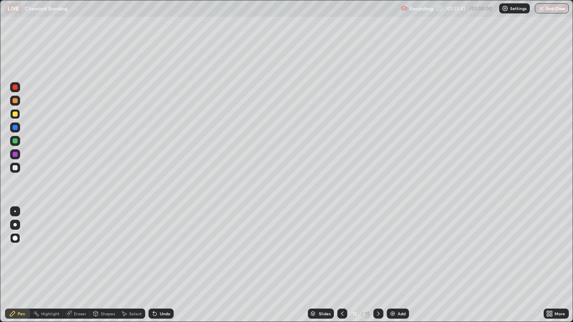
click at [344, 265] on icon at bounding box center [342, 313] width 7 height 7
click at [378, 265] on icon at bounding box center [378, 313] width 7 height 7
click at [78, 265] on div "Eraser" at bounding box center [80, 314] width 13 height 4
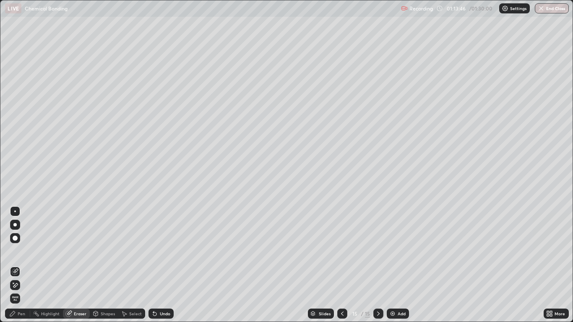
click at [16, 265] on icon at bounding box center [12, 313] width 7 height 7
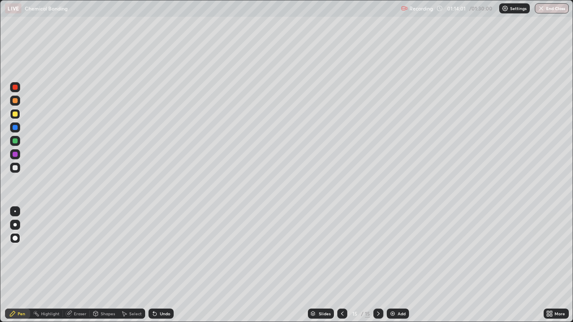
click at [16, 101] on div at bounding box center [15, 100] width 5 height 5
click at [161, 265] on div "Undo" at bounding box center [160, 314] width 25 height 10
click at [134, 265] on div "Select" at bounding box center [135, 314] width 13 height 4
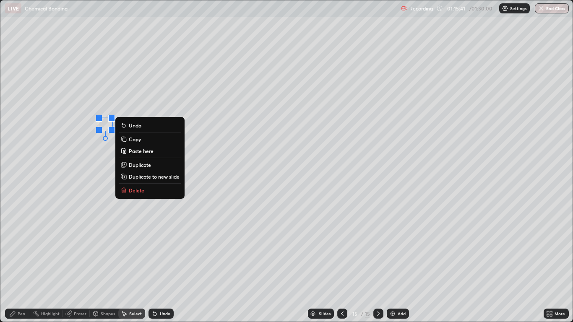
click at [86, 152] on div "0 ° Undo Copy Paste here Duplicate Duplicate to new slide Delete" at bounding box center [286, 160] width 572 height 321
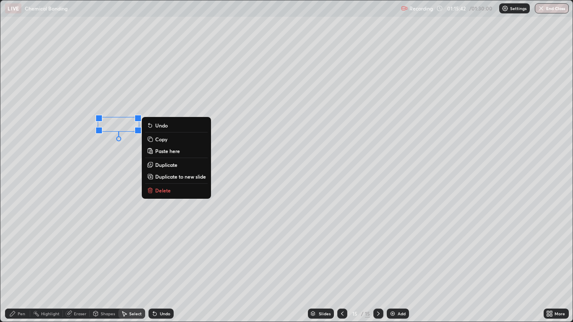
click at [167, 191] on p "Delete" at bounding box center [163, 190] width 16 height 7
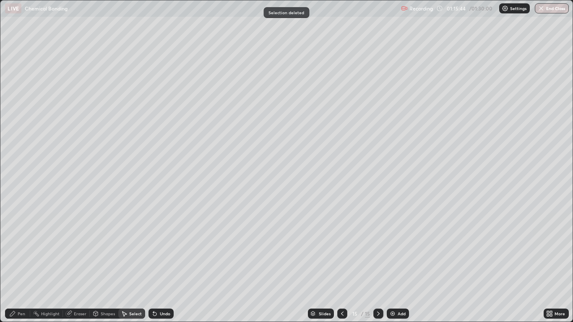
click at [20, 265] on div "Pen" at bounding box center [22, 314] width 8 height 4
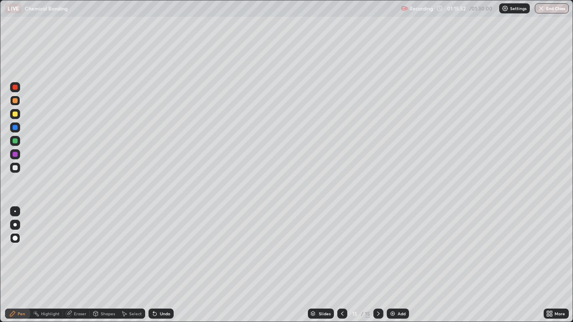
click at [161, 265] on div "Undo" at bounding box center [165, 314] width 10 height 4
click at [166, 265] on div "Undo" at bounding box center [165, 314] width 10 height 4
click at [16, 115] on div at bounding box center [15, 114] width 5 height 5
click at [16, 168] on div at bounding box center [15, 167] width 5 height 5
click at [131, 265] on div "Select" at bounding box center [135, 314] width 13 height 4
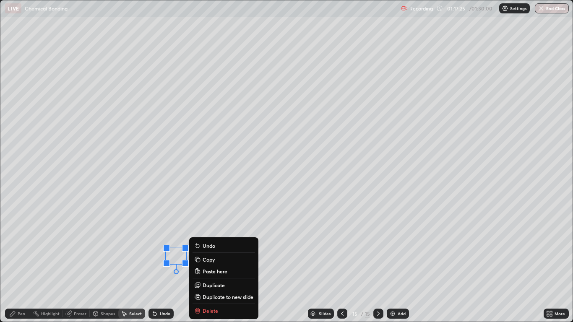
click at [18, 265] on div "Pen" at bounding box center [22, 314] width 8 height 4
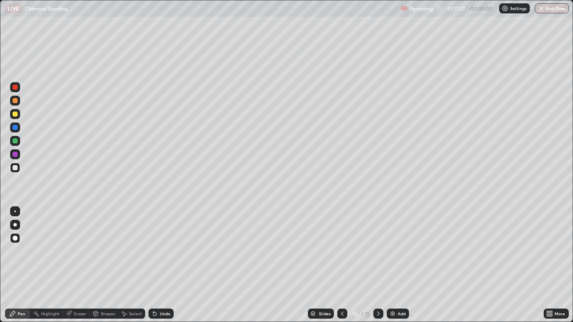
click at [14, 167] on div at bounding box center [15, 167] width 5 height 5
click at [397, 265] on div "Add" at bounding box center [401, 314] width 8 height 4
click at [343, 265] on icon at bounding box center [342, 313] width 7 height 7
click at [375, 265] on icon at bounding box center [378, 313] width 7 height 7
click at [16, 143] on div at bounding box center [15, 140] width 5 height 5
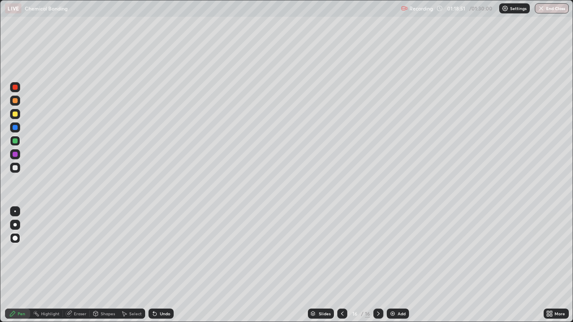
click at [162, 265] on div "Undo" at bounding box center [165, 314] width 10 height 4
click at [14, 168] on div at bounding box center [15, 167] width 5 height 5
click at [16, 165] on div at bounding box center [15, 168] width 10 height 10
click at [16, 170] on div at bounding box center [15, 167] width 5 height 5
click at [168, 265] on div "Undo" at bounding box center [160, 314] width 25 height 10
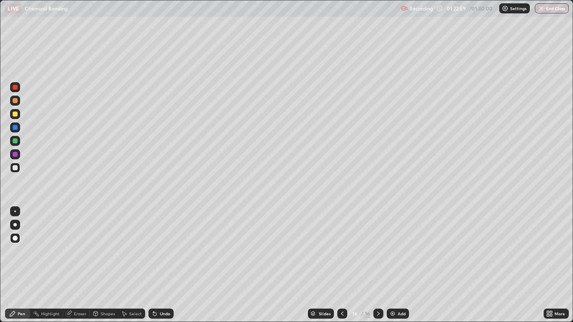
click at [164, 265] on div "Undo" at bounding box center [165, 314] width 10 height 4
click at [395, 265] on img at bounding box center [392, 313] width 7 height 7
click at [167, 265] on div "Undo" at bounding box center [160, 314] width 25 height 10
click at [164, 265] on div "Undo" at bounding box center [160, 314] width 25 height 10
click at [130, 265] on div "Select" at bounding box center [135, 314] width 13 height 4
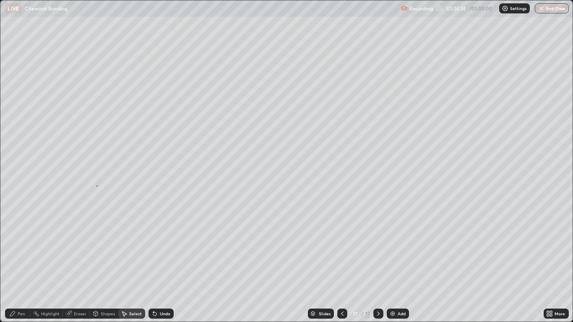
click at [97, 186] on div "0 ° Undo Copy Paste here Duplicate Duplicate to new slide Delete" at bounding box center [286, 160] width 572 height 321
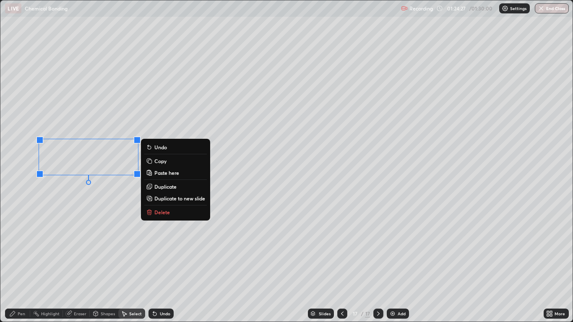
click at [50, 239] on div "0 ° Undo Copy Paste here Duplicate Duplicate to new slide Delete" at bounding box center [286, 160] width 572 height 321
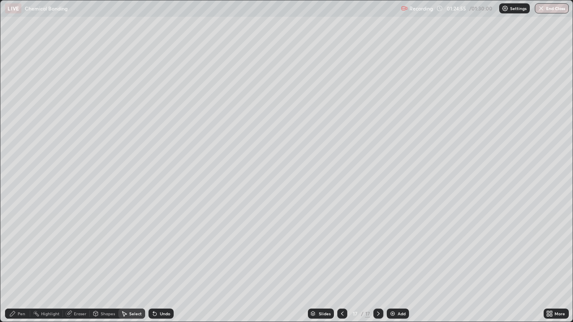
click at [13, 265] on div "Pen" at bounding box center [17, 314] width 25 height 10
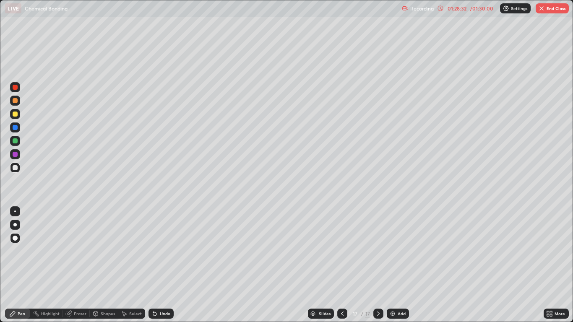
click at [553, 6] on button "End Class" at bounding box center [551, 8] width 33 height 10
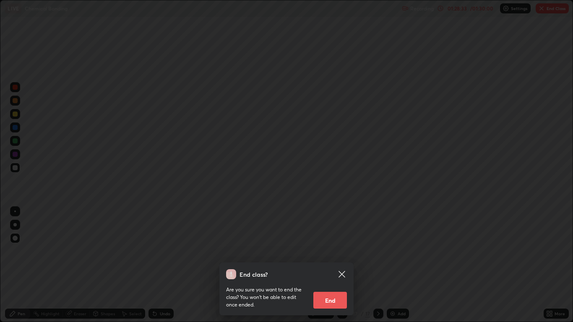
click at [330, 265] on button "End" at bounding box center [330, 300] width 34 height 17
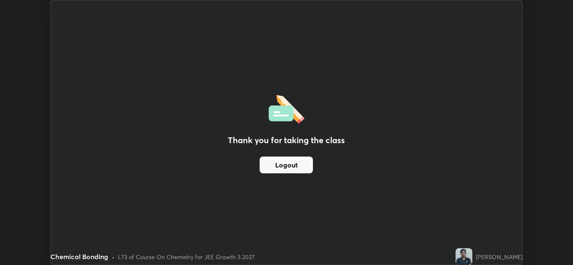
scroll to position [41665, 41357]
